Goal: Navigation & Orientation: Find specific page/section

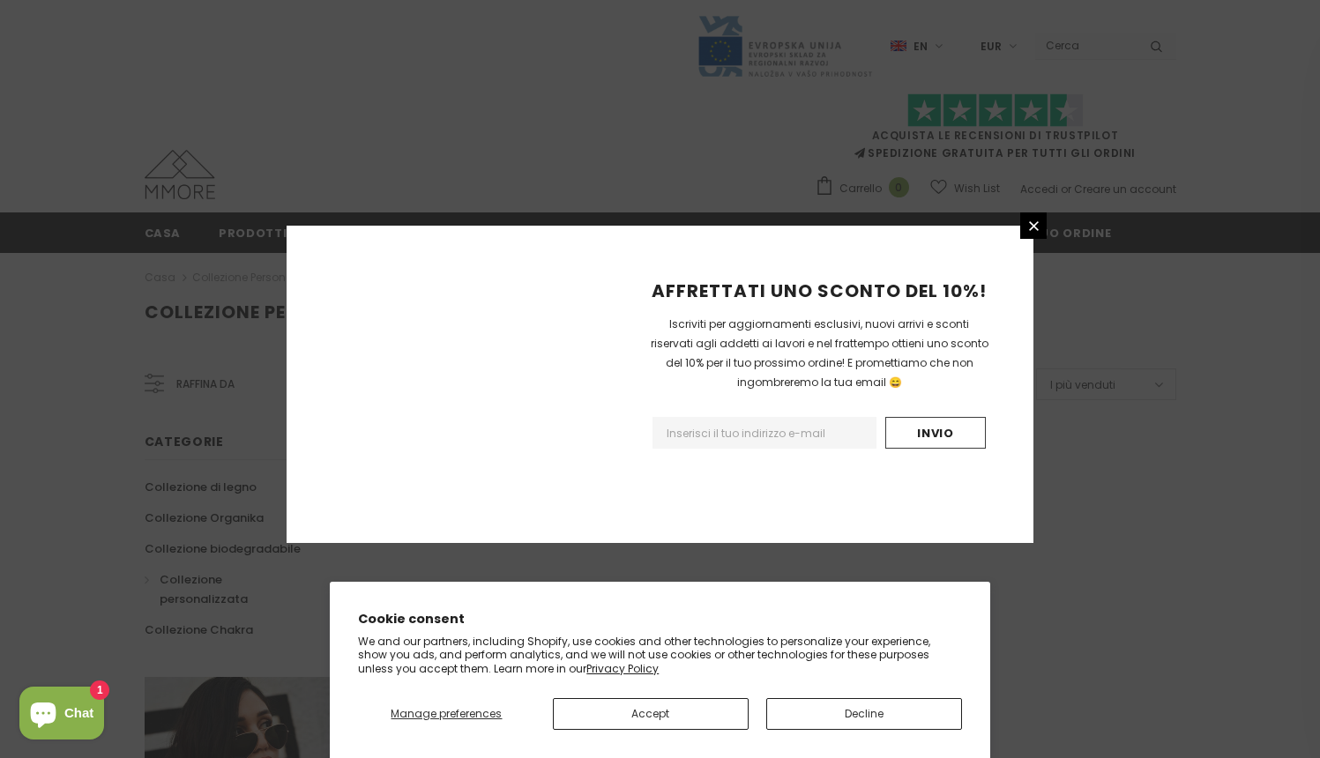
scroll to position [1049, 0]
